Goal: Task Accomplishment & Management: Use online tool/utility

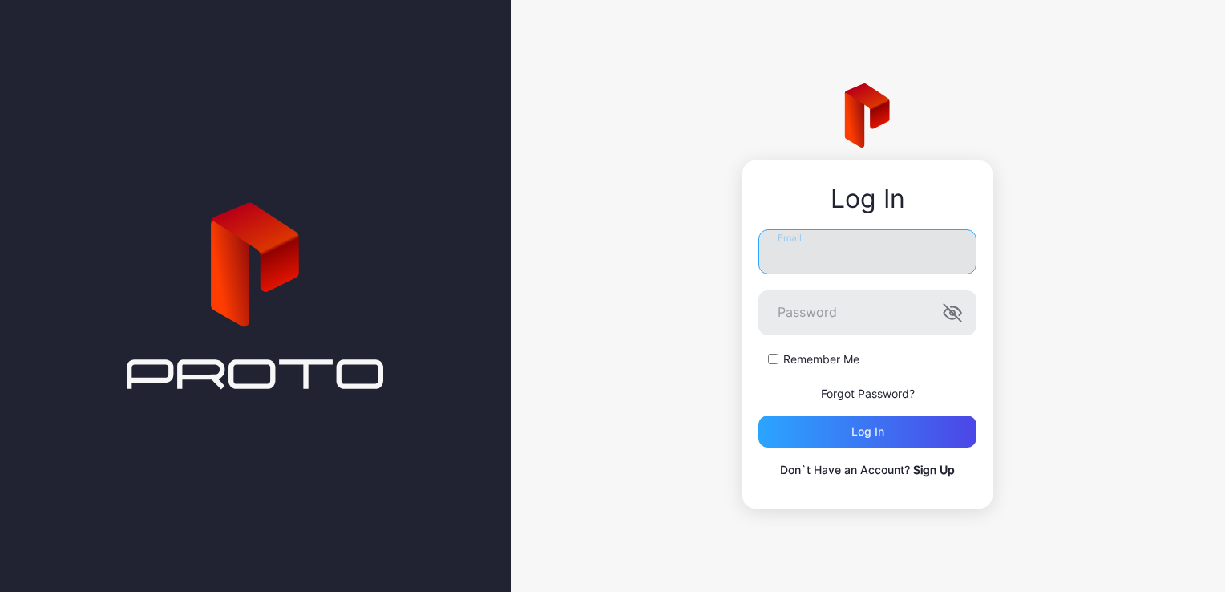
click at [796, 262] on input "Email" at bounding box center [868, 251] width 218 height 45
type input "**********"
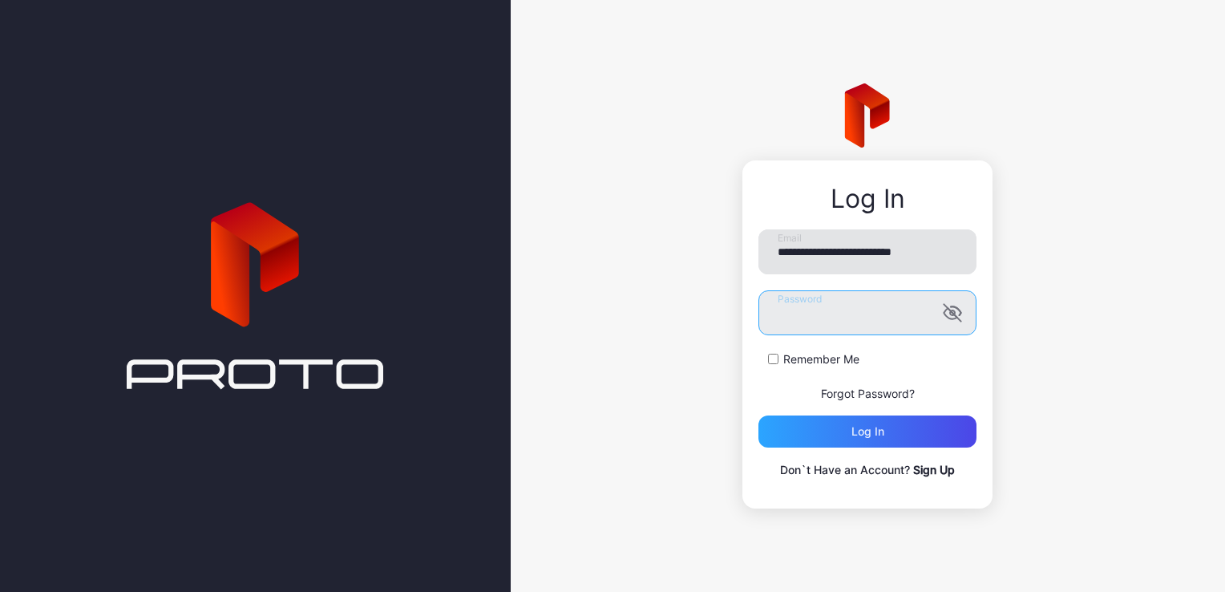
click at [759, 415] on button "Log in" at bounding box center [868, 431] width 218 height 32
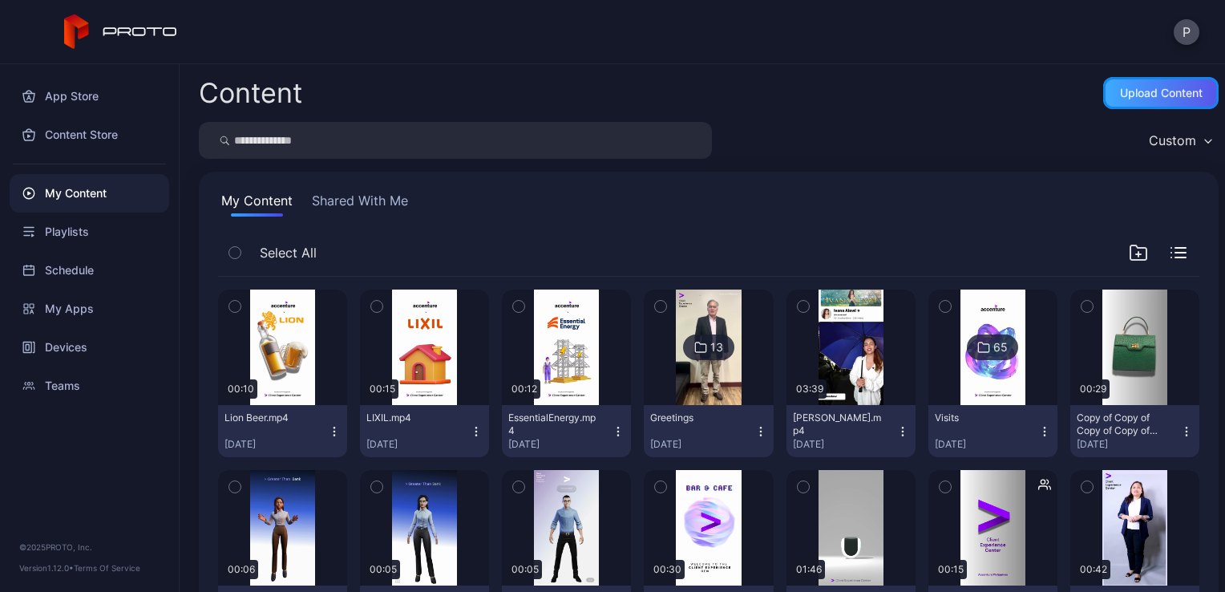
click at [1120, 91] on div "Upload Content" at bounding box center [1161, 93] width 83 height 13
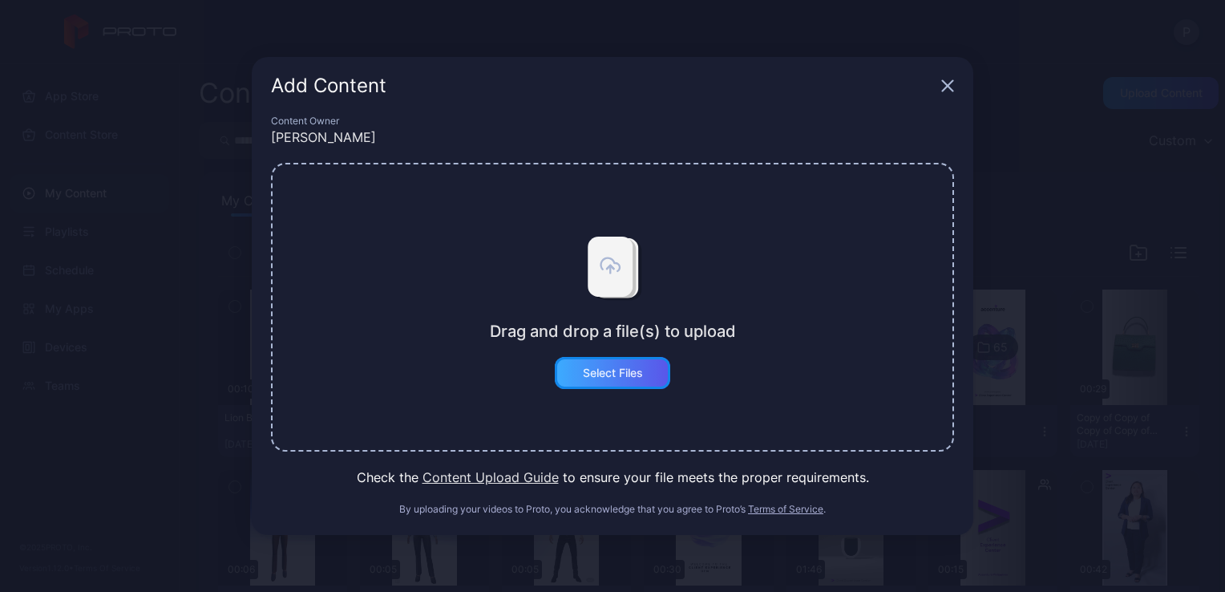
click at [600, 377] on div "Select Files" at bounding box center [613, 373] width 60 height 13
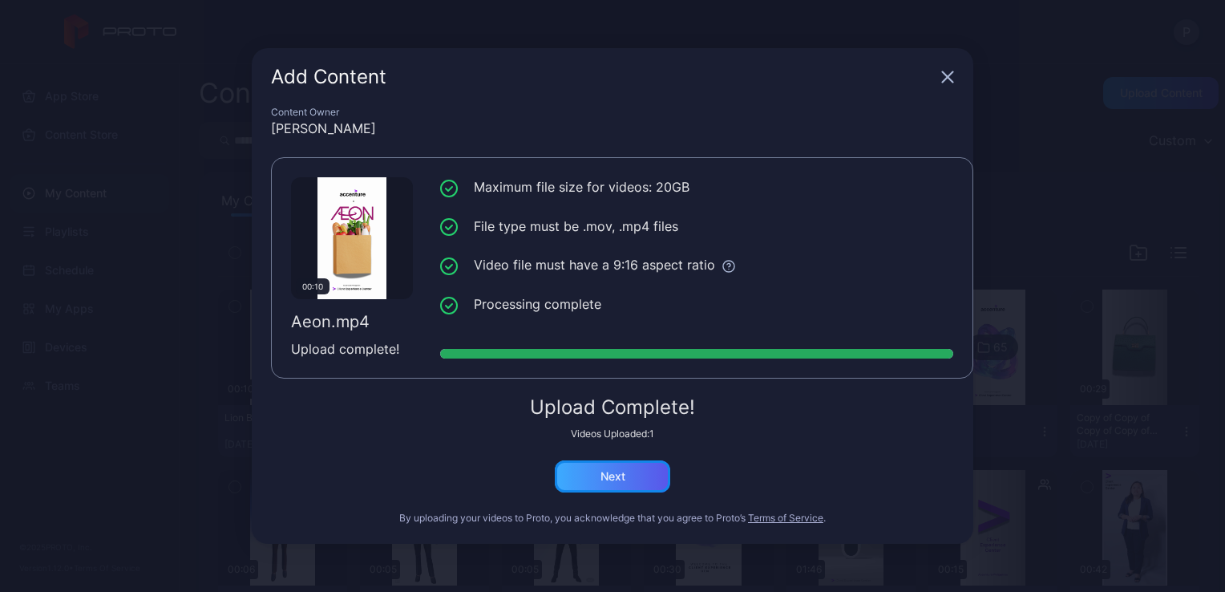
click at [627, 483] on div "Next" at bounding box center [612, 476] width 115 height 32
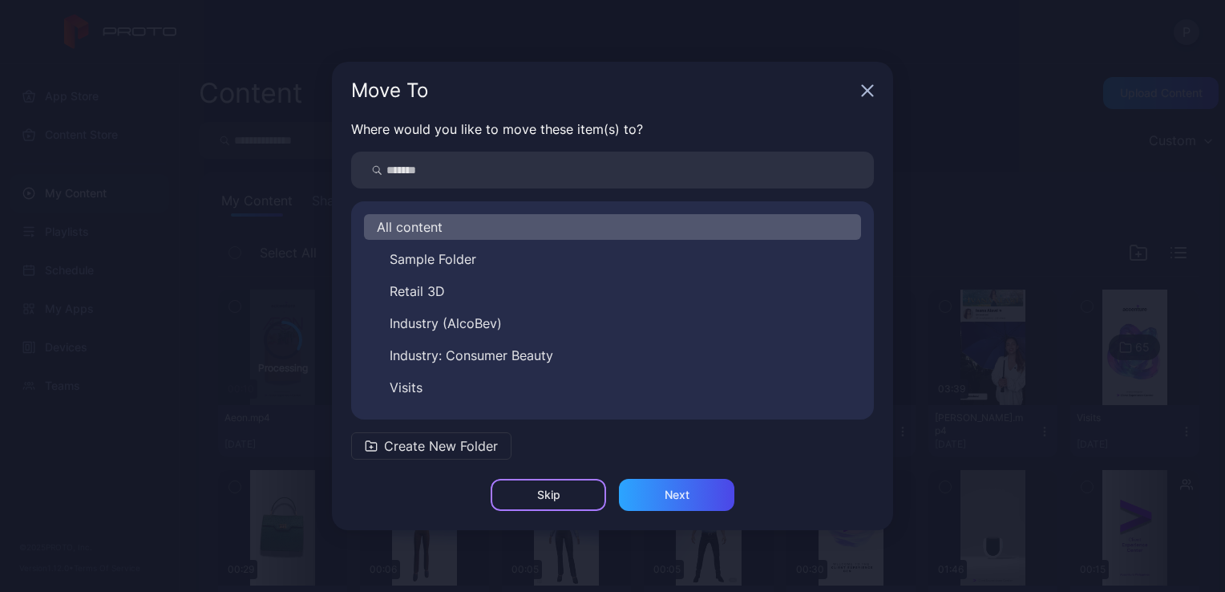
click at [559, 483] on div "Skip" at bounding box center [548, 495] width 115 height 32
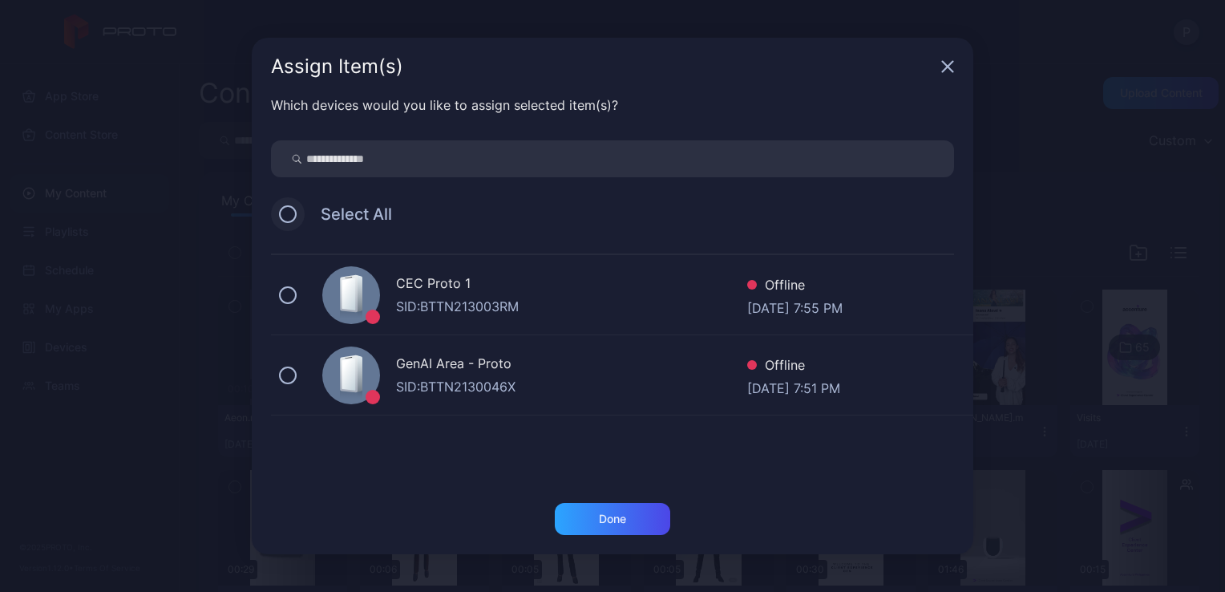
click at [294, 215] on button at bounding box center [288, 214] width 18 height 18
click at [615, 514] on div "Done" at bounding box center [612, 518] width 27 height 13
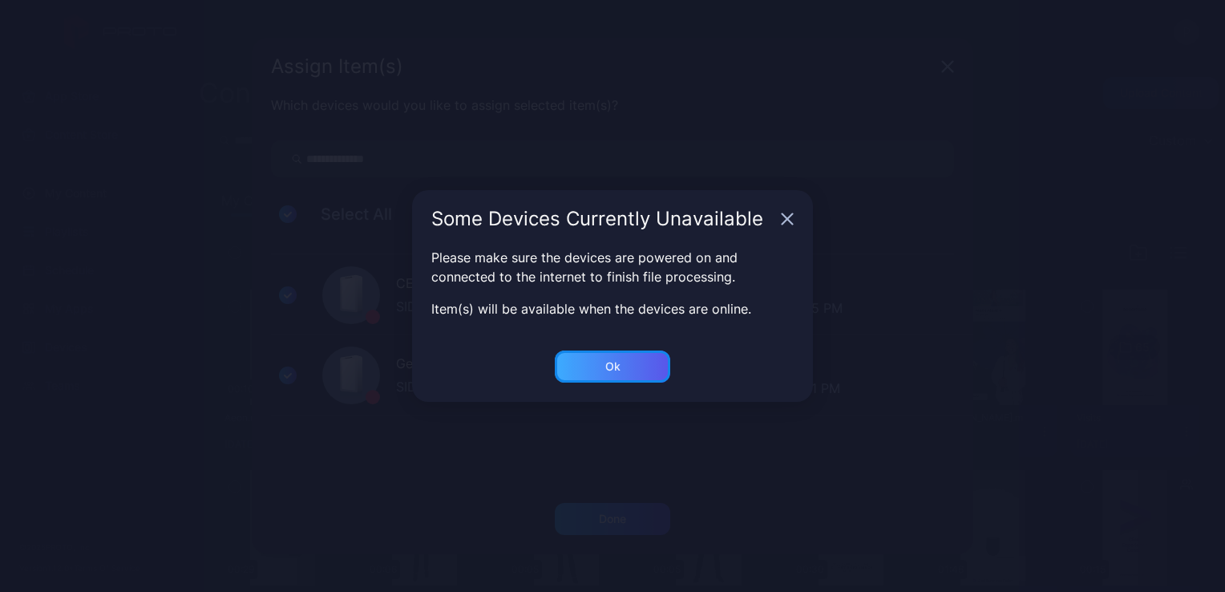
click at [641, 503] on div "Ok" at bounding box center [612, 519] width 115 height 32
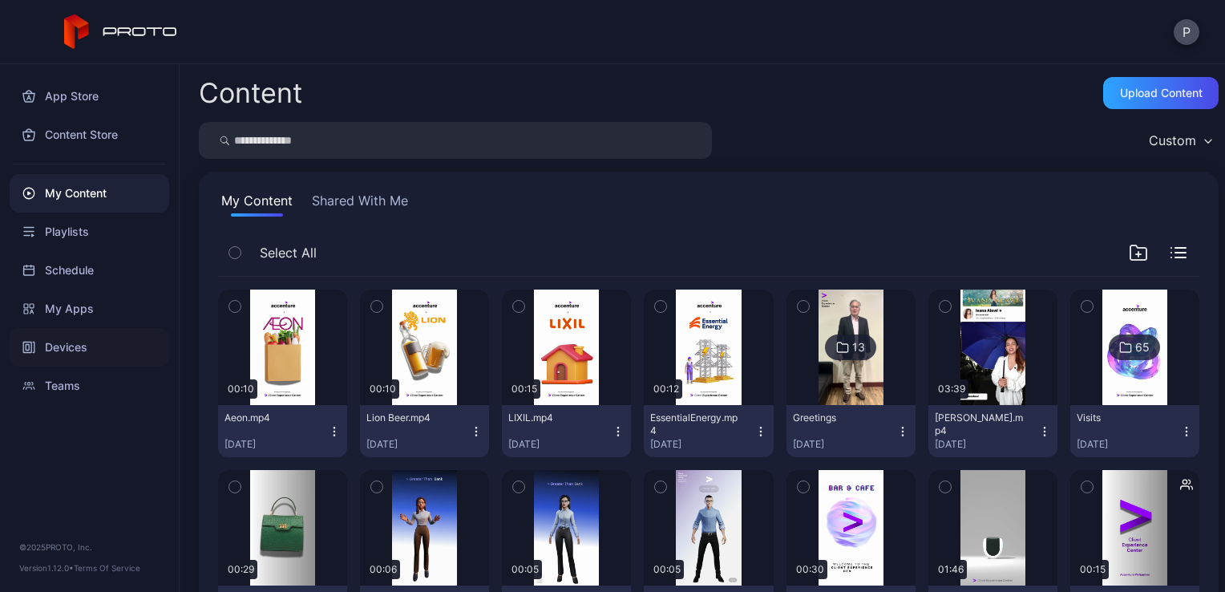
click at [96, 346] on div "Devices" at bounding box center [90, 347] width 160 height 38
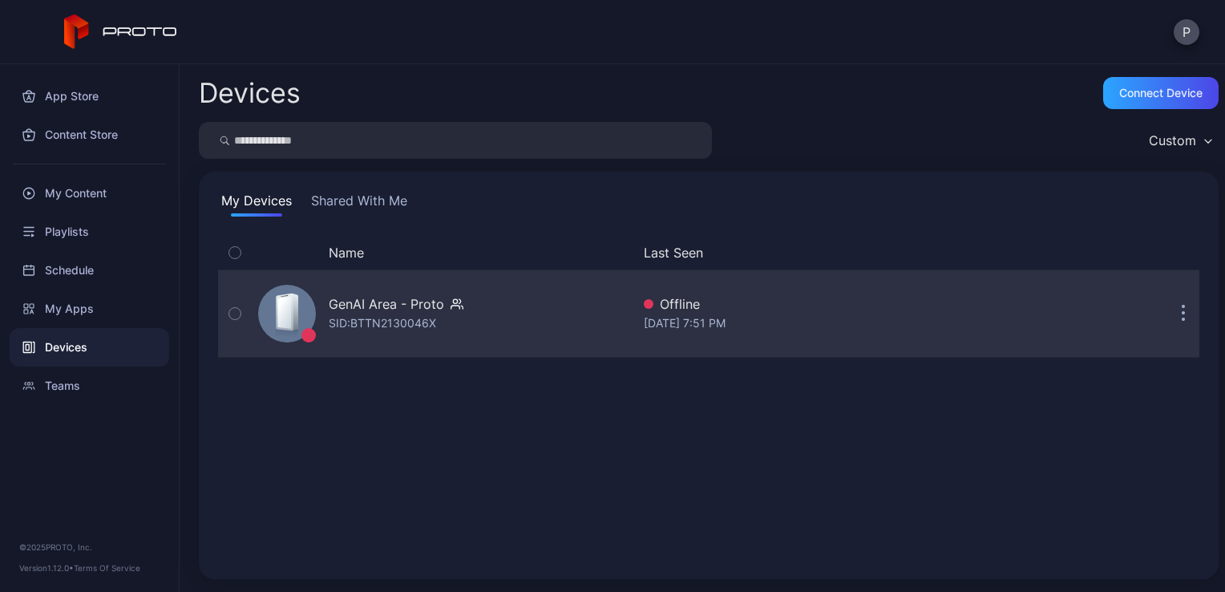
click at [500, 305] on div "GenAI Area - Proto SID: BTTN2130046X" at bounding box center [441, 313] width 379 height 80
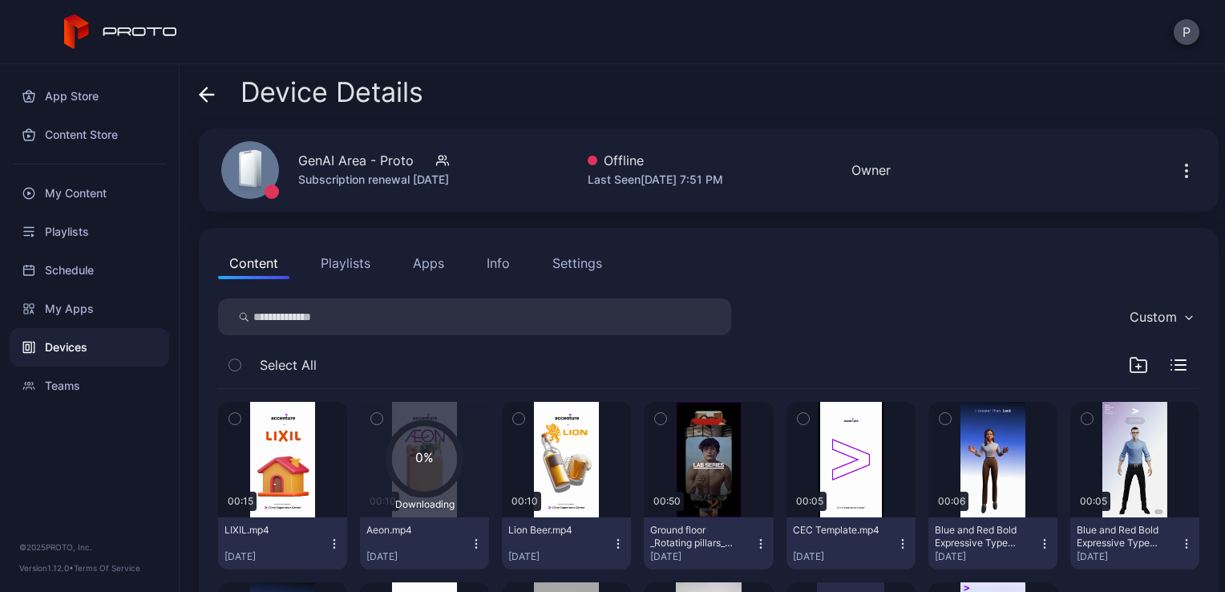
click at [205, 101] on icon at bounding box center [207, 95] width 16 height 16
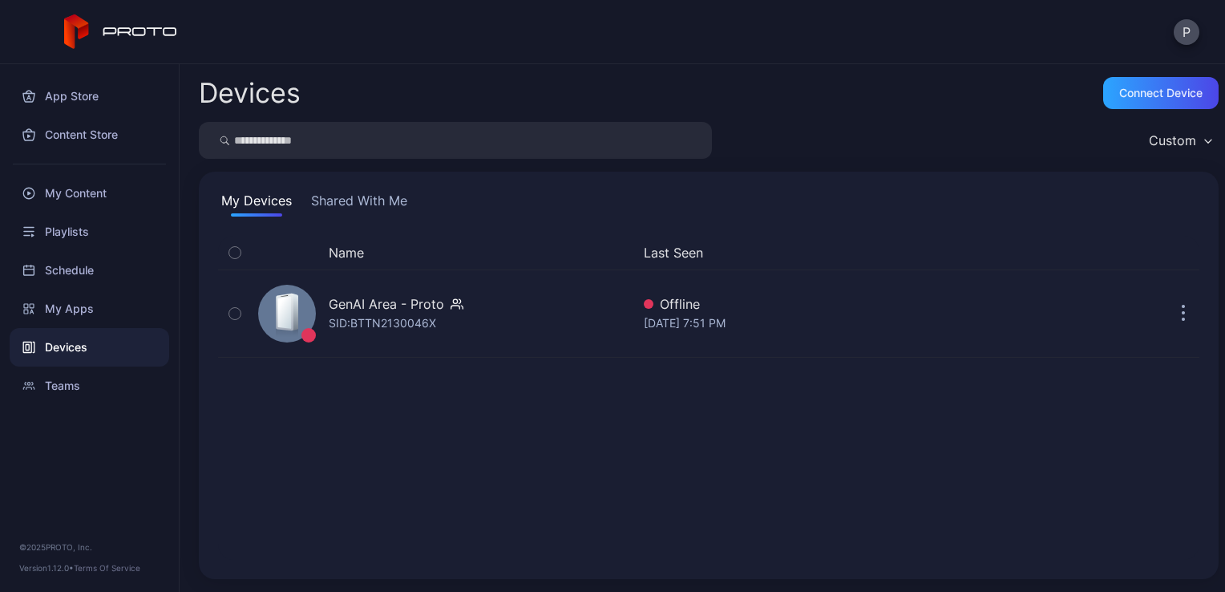
click at [340, 192] on button "Shared With Me" at bounding box center [359, 204] width 103 height 26
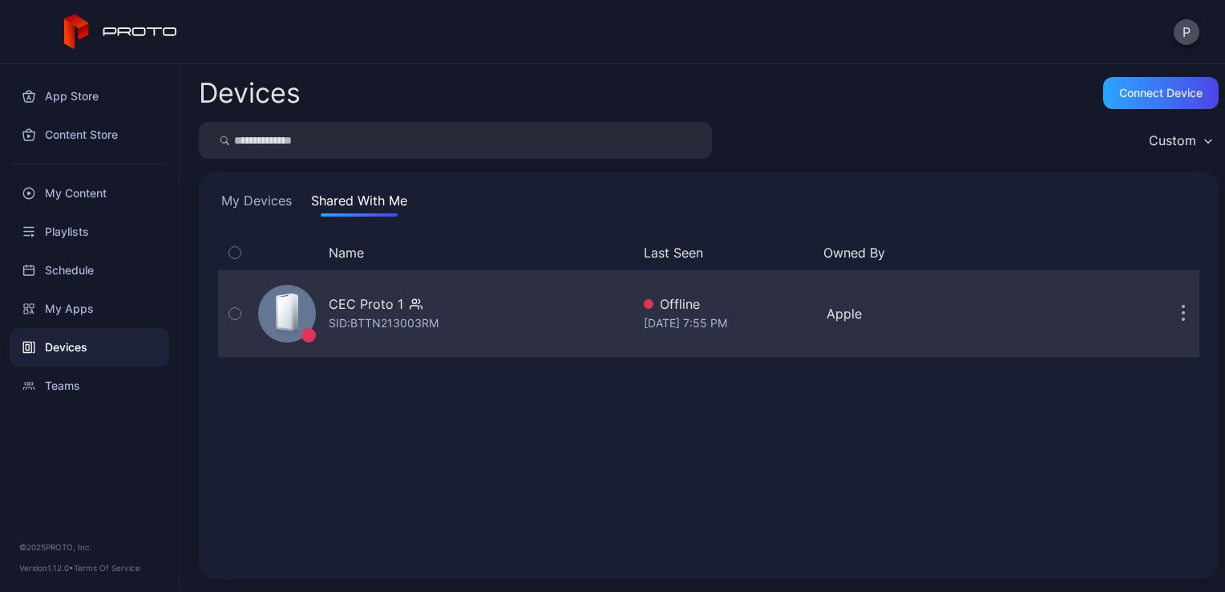
click at [508, 323] on div "CEC Proto 1 SID: BTTN213003RM" at bounding box center [441, 313] width 379 height 80
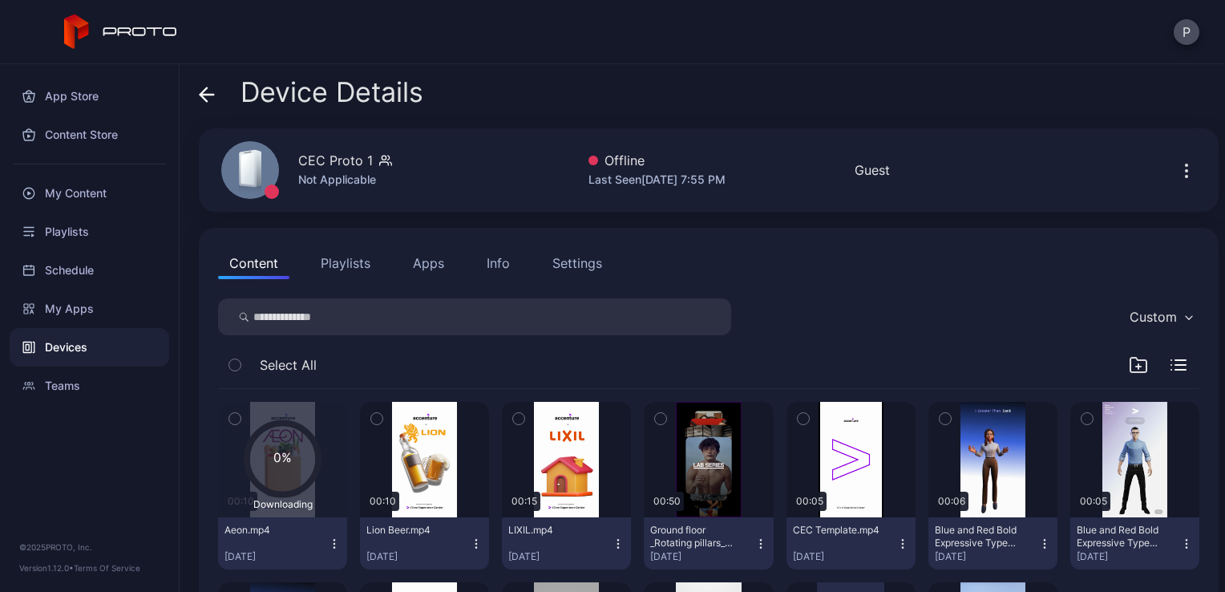
click at [201, 87] on icon at bounding box center [207, 95] width 16 height 16
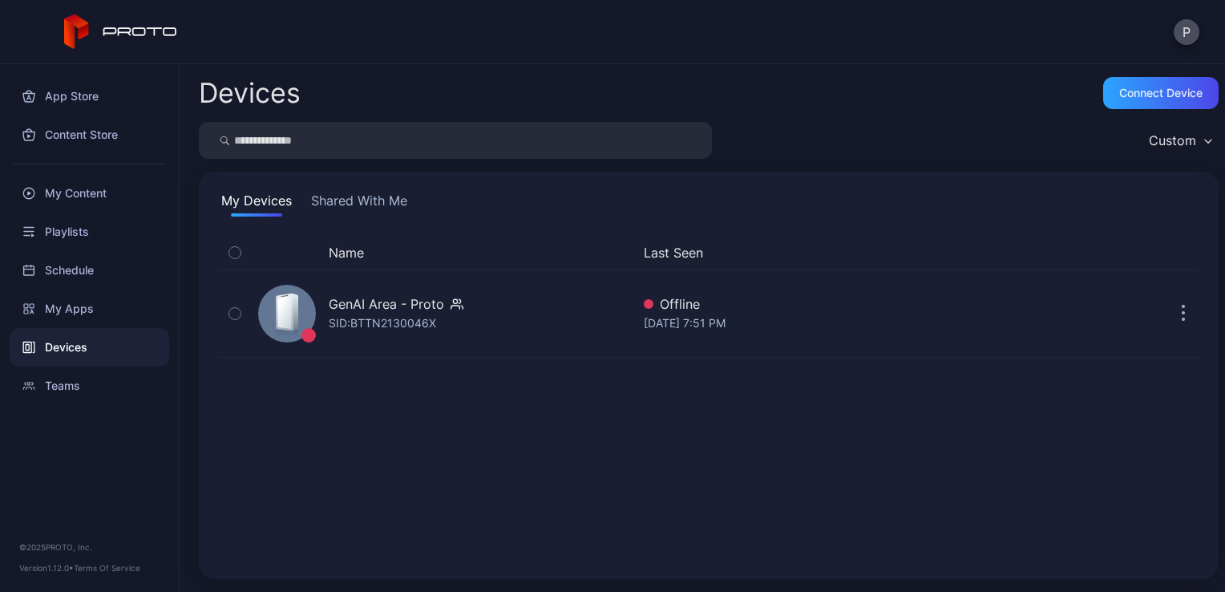
click at [492, 358] on div "Name Last Seen GenAI Area - Proto SID: BTTN2130046X Offline [DATE] 7:51 PM" at bounding box center [709, 398] width 982 height 324
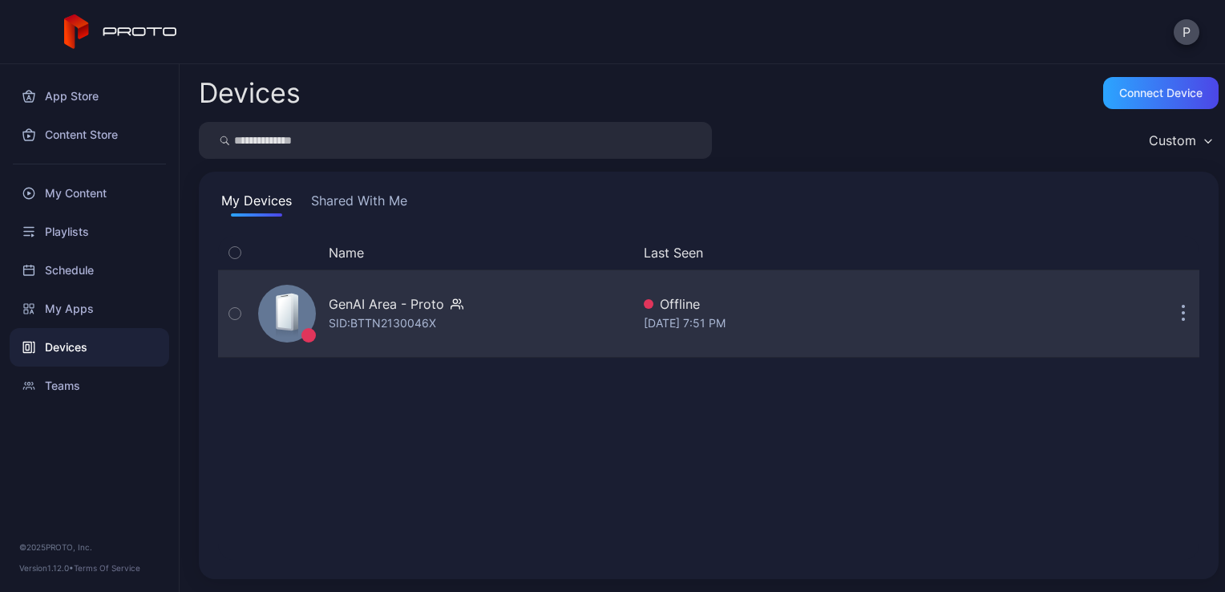
click at [514, 334] on div "GenAI Area - Proto SID: BTTN2130046X" at bounding box center [441, 313] width 379 height 80
